Goal: Task Accomplishment & Management: Manage account settings

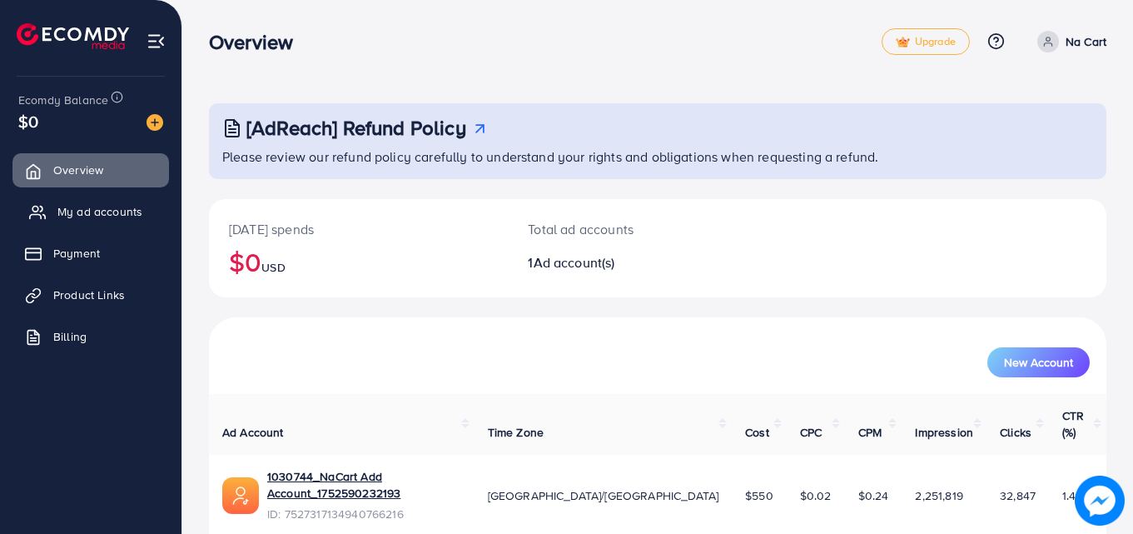
click at [114, 220] on span "My ad accounts" at bounding box center [99, 211] width 85 height 17
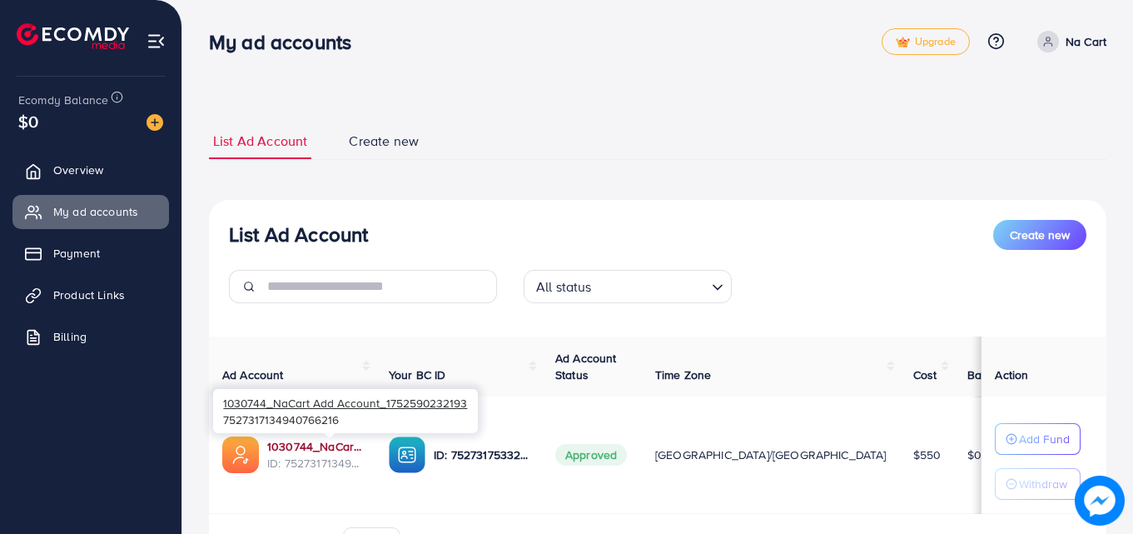
click at [312, 445] on link "1030744_NaCart Add Account_1752590232193" at bounding box center [314, 446] width 95 height 17
